Goal: Task Accomplishment & Management: Manage account settings

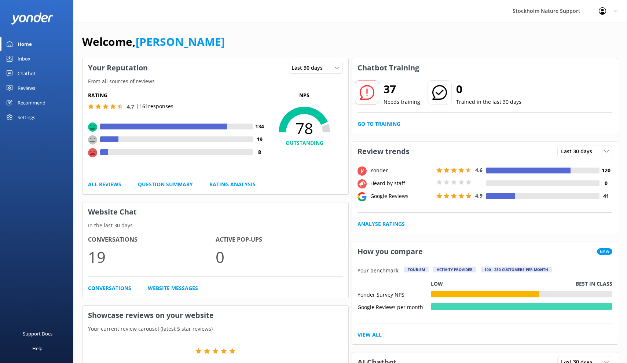
click at [29, 89] on div "Reviews" at bounding box center [27, 88] width 18 height 15
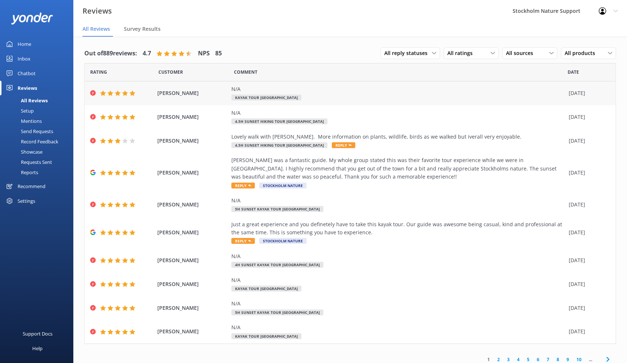
click at [287, 91] on div "N/A" at bounding box center [399, 89] width 334 height 8
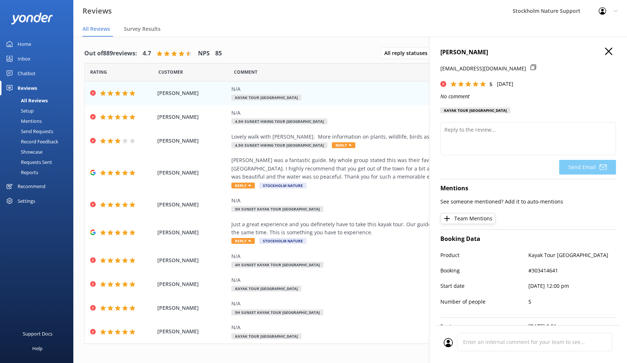
click at [443, 20] on div "Reviews Stockholm Nature Support Profile Settings Logout" at bounding box center [313, 11] width 627 height 22
click at [608, 53] on use "button" at bounding box center [608, 51] width 7 height 7
